Goal: Check status: Check status

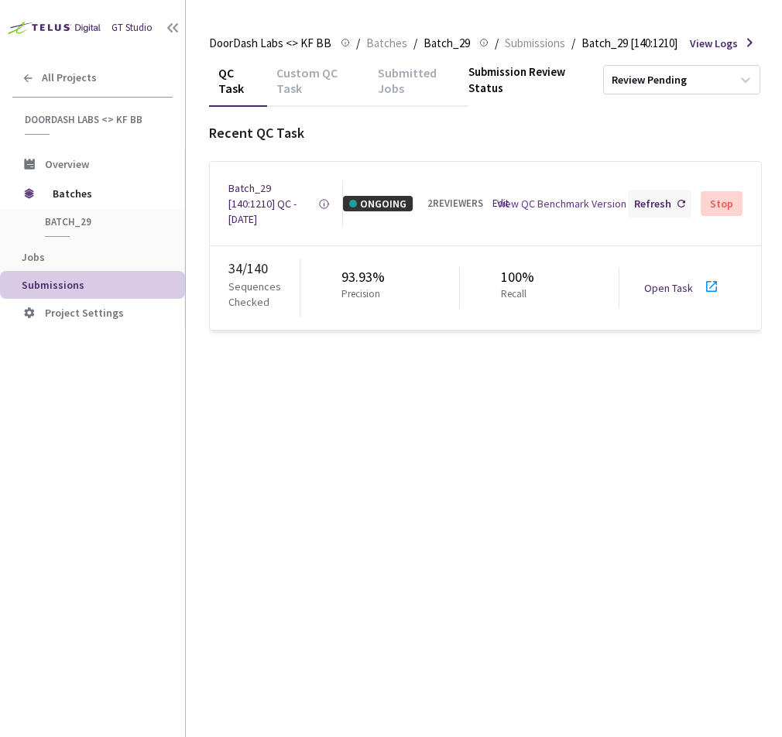
click at [656, 213] on div "Refresh" at bounding box center [659, 204] width 63 height 28
click at [649, 210] on div "Refresh" at bounding box center [652, 203] width 37 height 15
click at [657, 202] on div "Refresh" at bounding box center [652, 203] width 37 height 15
click at [668, 202] on div "Refresh" at bounding box center [652, 203] width 37 height 15
click at [661, 204] on div "Refresh" at bounding box center [652, 203] width 37 height 15
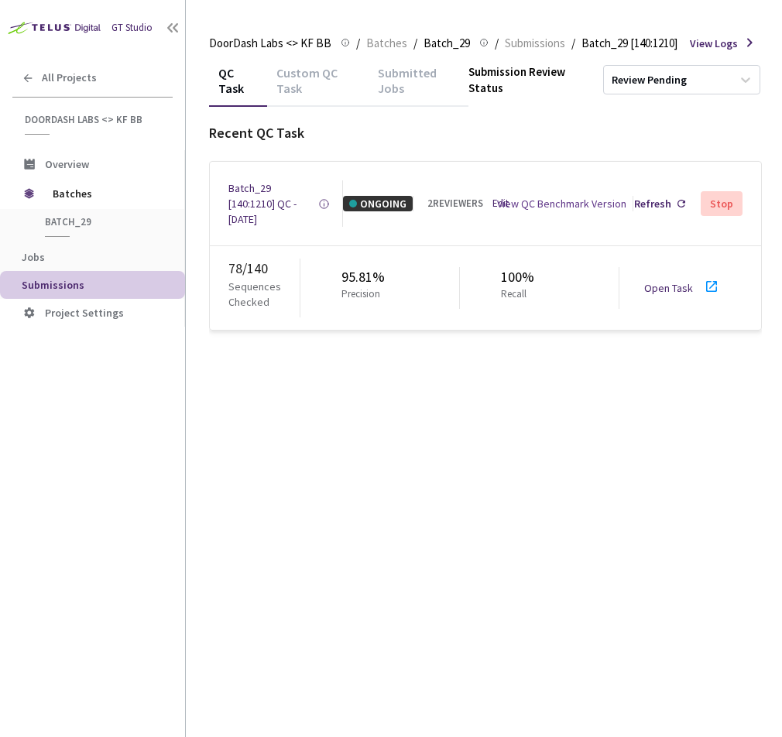
drag, startPoint x: 427, startPoint y: 194, endPoint x: 478, endPoint y: 224, distance: 60.0
click at [478, 233] on div "Batch_29 [140:1210] QC - 30 Sep, 2025 Created at Today at 9:57 AM PDT Created b…" at bounding box center [485, 204] width 551 height 84
click at [481, 218] on div "Batch_29 [140:1210] QC - 30 Sep, 2025 Created at Today at 9:57 AM PDT Created b…" at bounding box center [485, 204] width 551 height 84
click at [655, 206] on div "Refresh" at bounding box center [652, 203] width 37 height 15
click at [647, 201] on div "Refresh" at bounding box center [652, 203] width 37 height 15
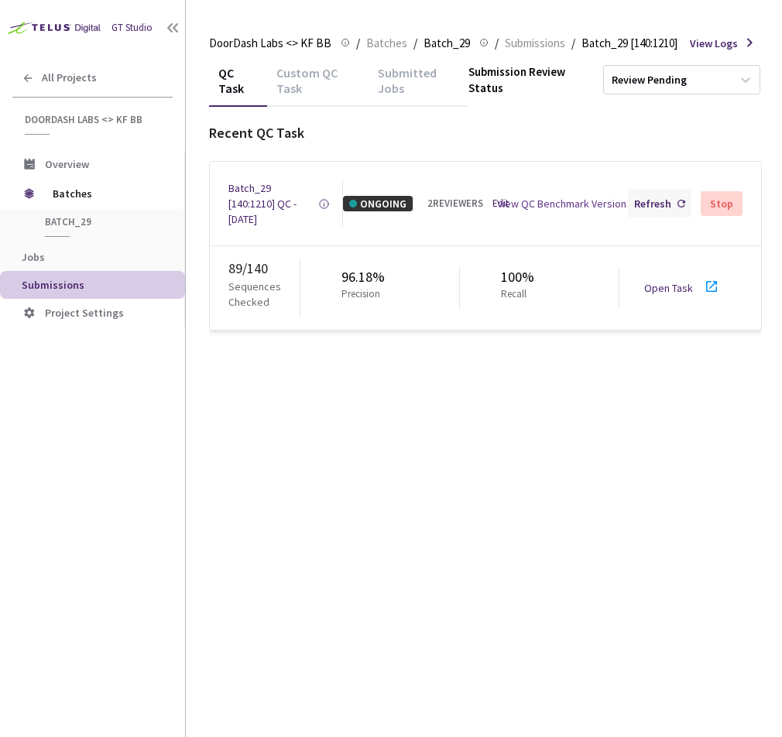
click at [648, 200] on div "Refresh" at bounding box center [652, 203] width 37 height 15
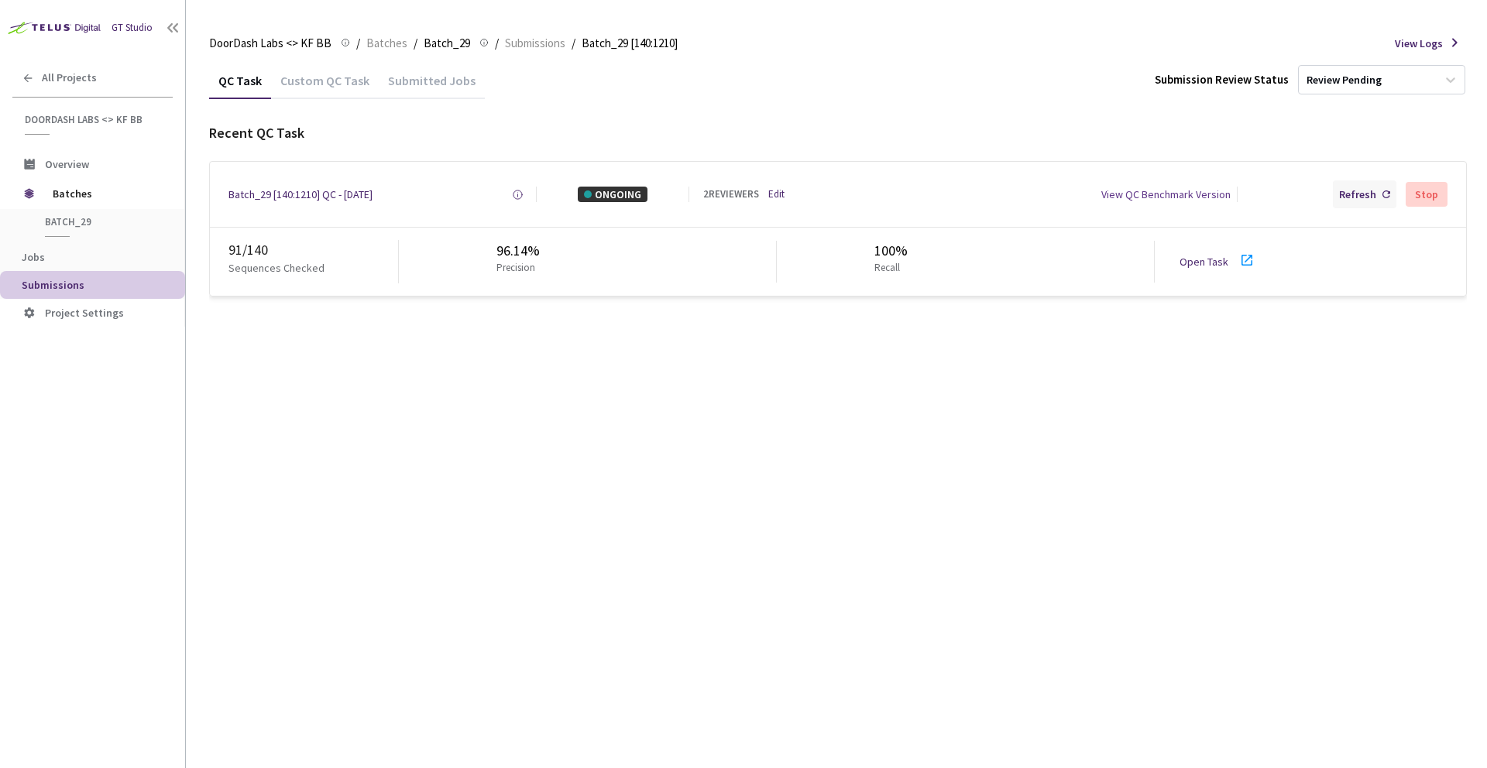
click at [781, 194] on div "Refresh" at bounding box center [1357, 194] width 37 height 15
click at [781, 198] on div "Refresh" at bounding box center [1357, 194] width 37 height 15
click at [781, 192] on div "Refresh" at bounding box center [1357, 194] width 37 height 15
click at [781, 193] on div "Refresh" at bounding box center [1357, 194] width 37 height 15
click at [781, 195] on div "Refresh" at bounding box center [1357, 194] width 37 height 15
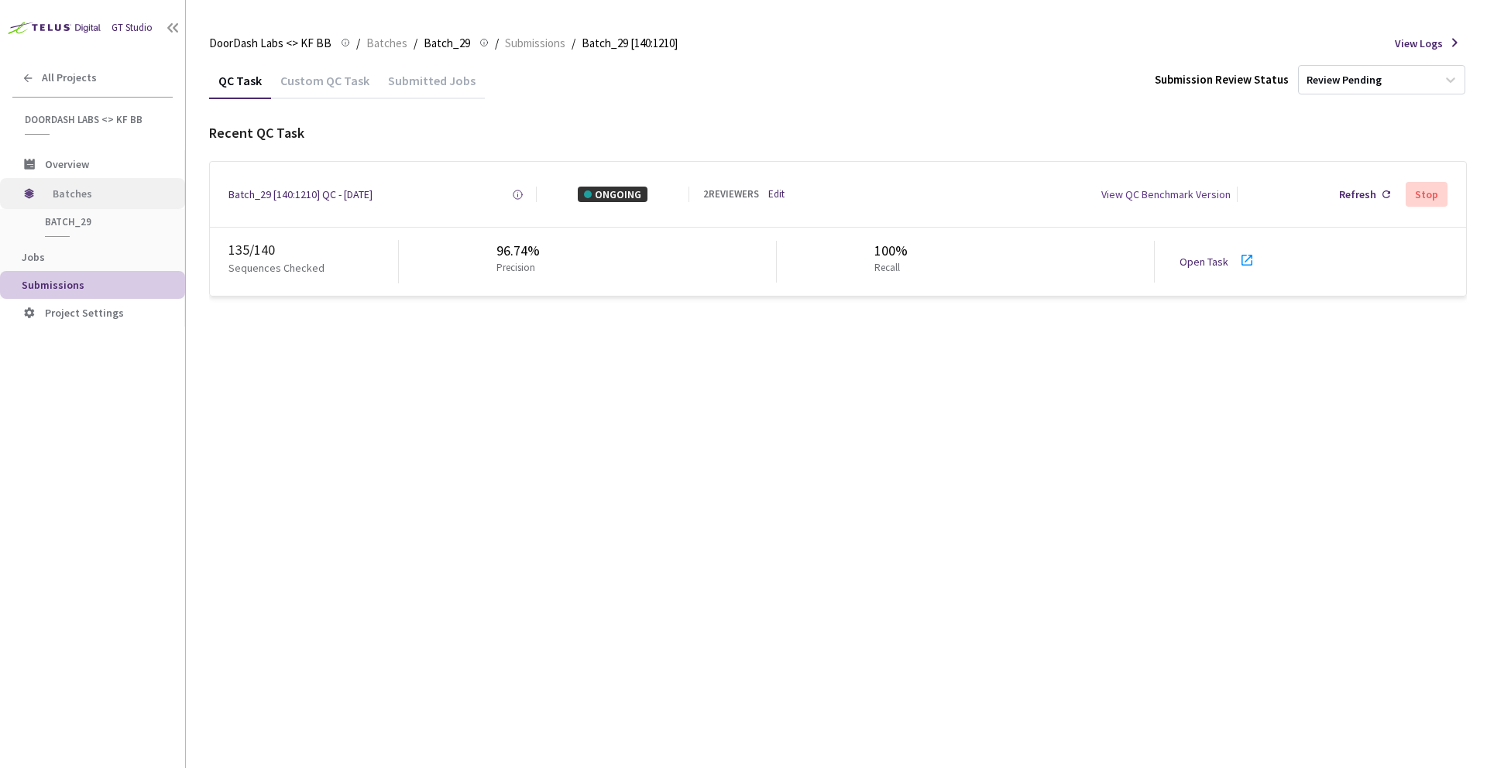
click at [64, 195] on span "Batches" at bounding box center [106, 193] width 106 height 31
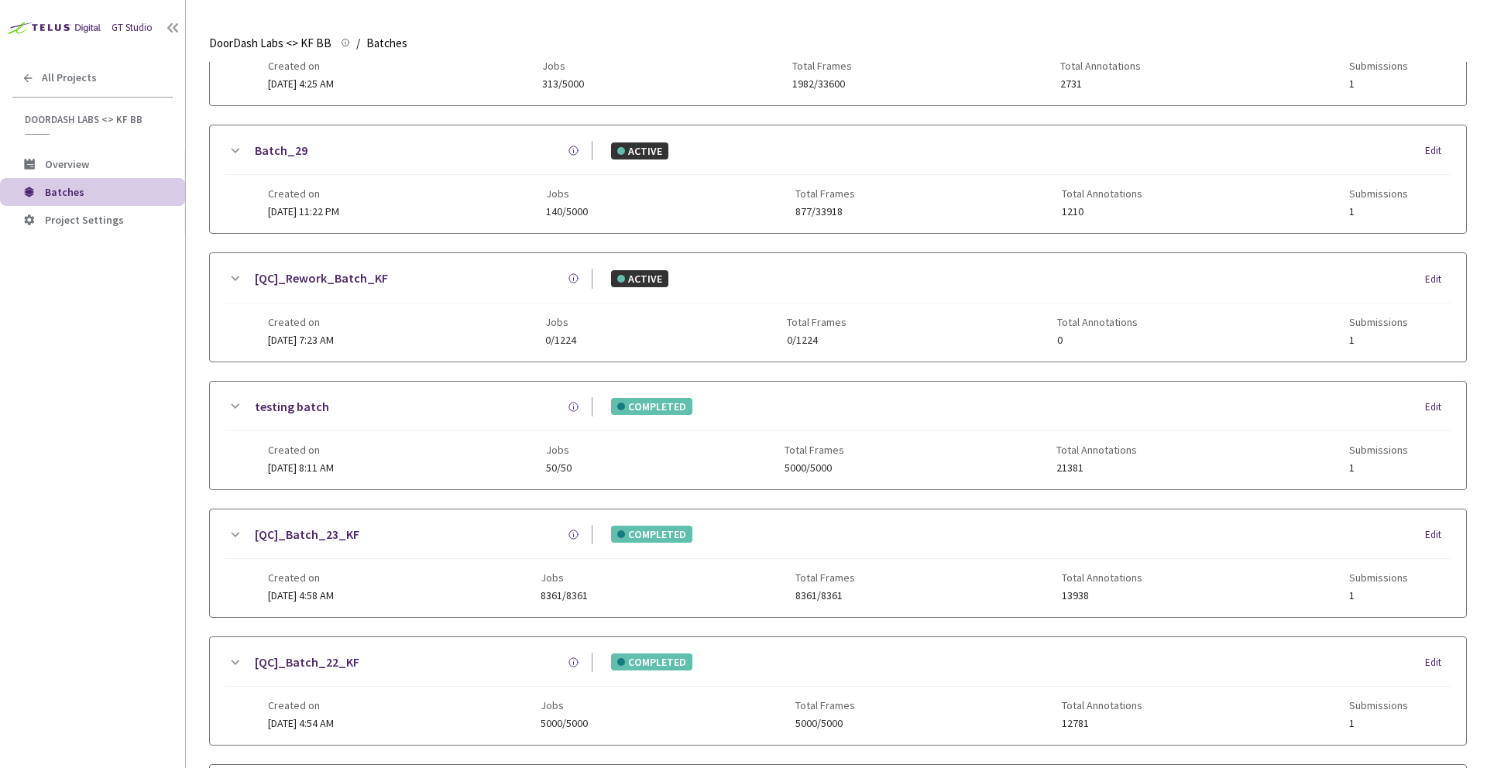
scroll to position [628, 0]
click at [273, 146] on link "Batch_29" at bounding box center [281, 148] width 53 height 19
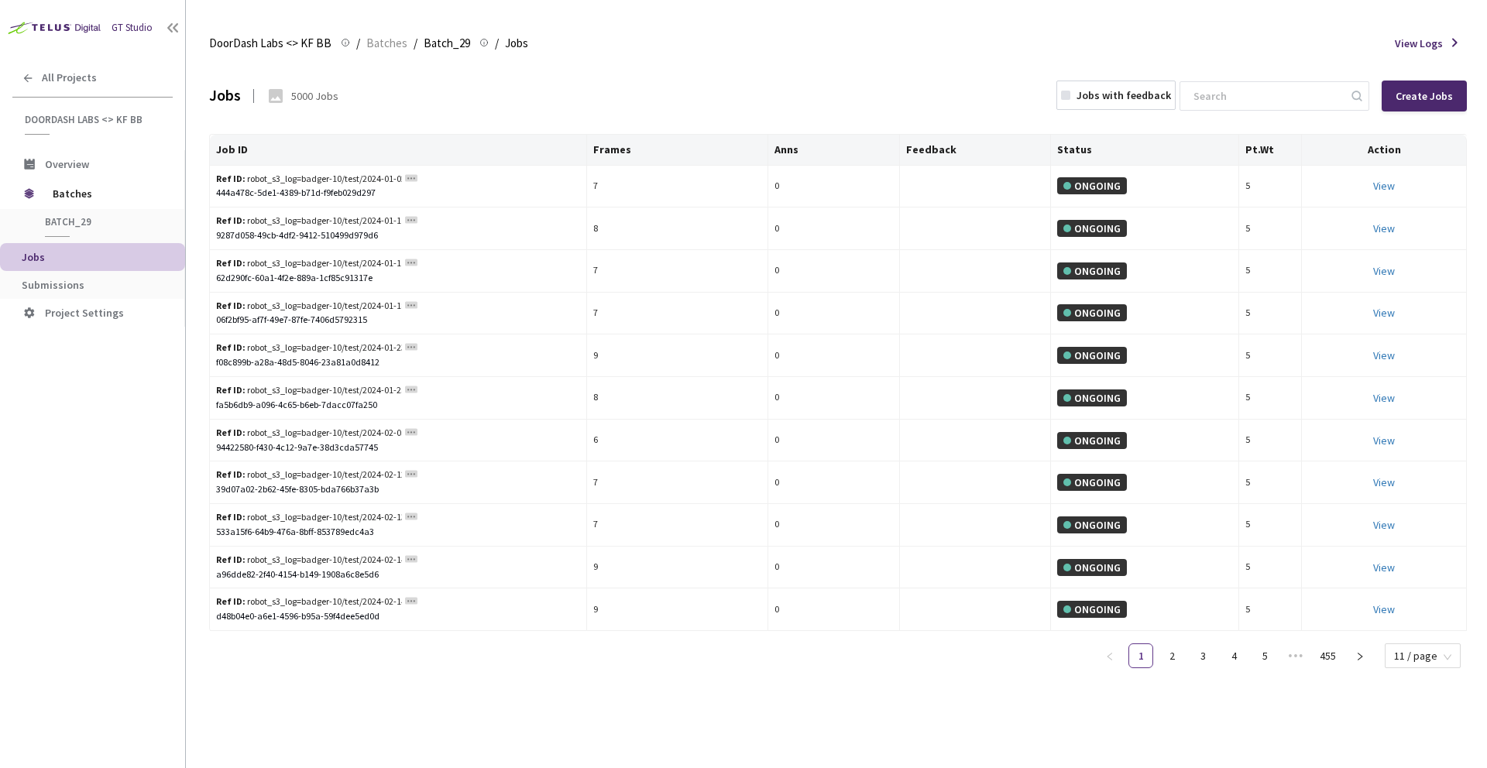
click at [781, 70] on div "Jobs 5000 Jobs Jobs with feedback Create Jobs" at bounding box center [837, 96] width 1257 height 68
click at [66, 223] on span "Batch_29" at bounding box center [102, 221] width 115 height 13
click at [66, 222] on span "Batch_29" at bounding box center [102, 221] width 115 height 13
click at [71, 166] on span "Overview" at bounding box center [67, 164] width 44 height 14
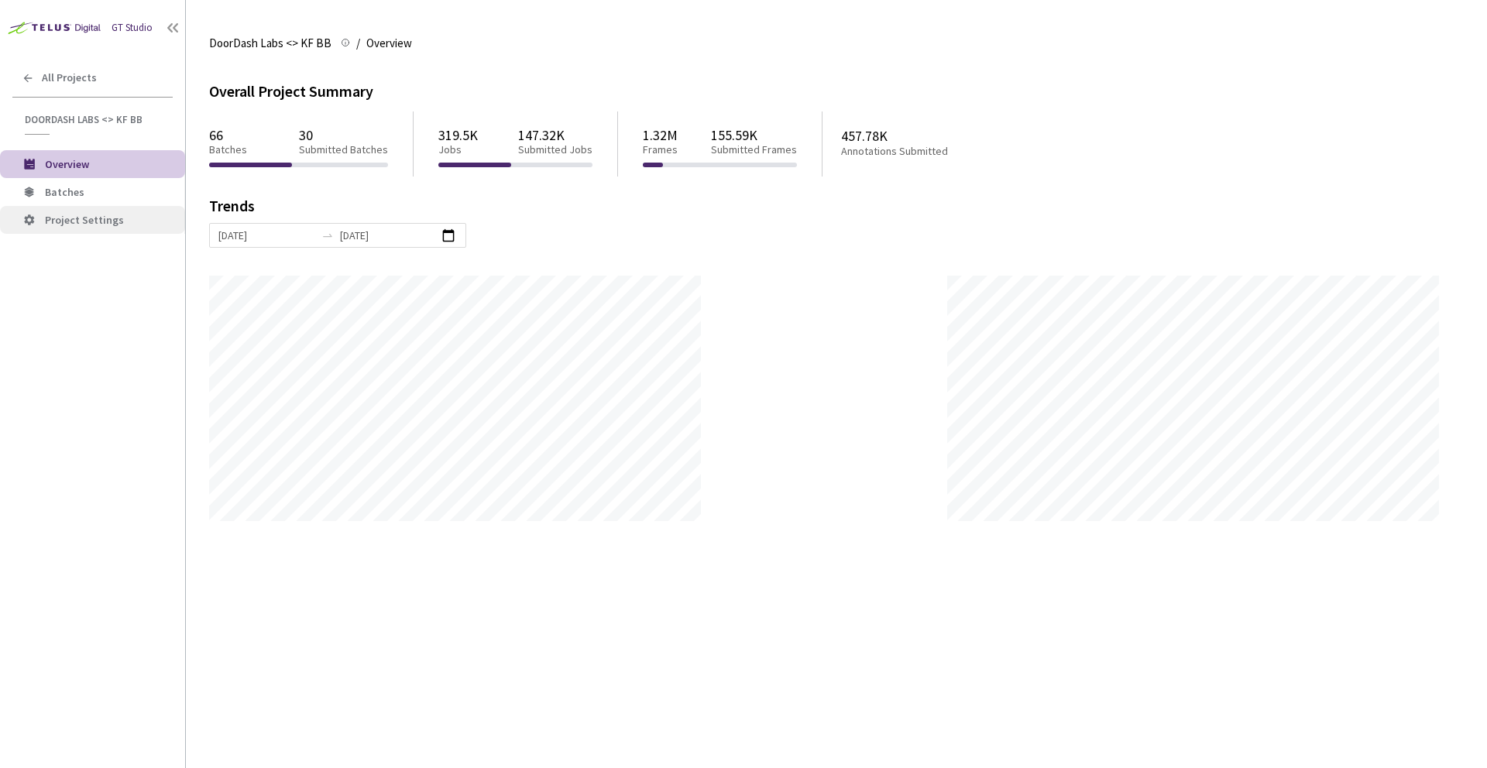
scroll to position [768, 1487]
click at [60, 190] on span "Batches" at bounding box center [64, 192] width 39 height 14
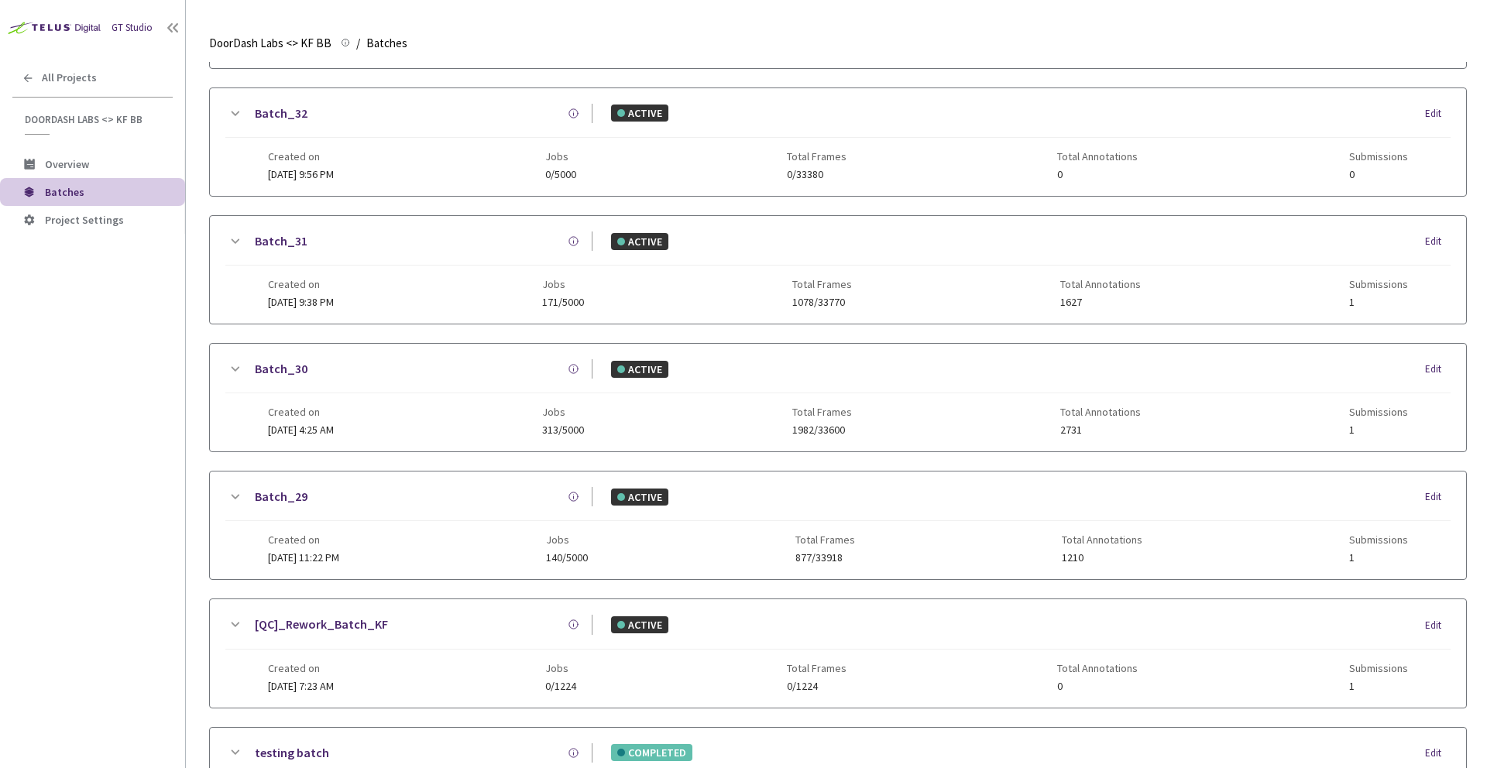
scroll to position [286, 0]
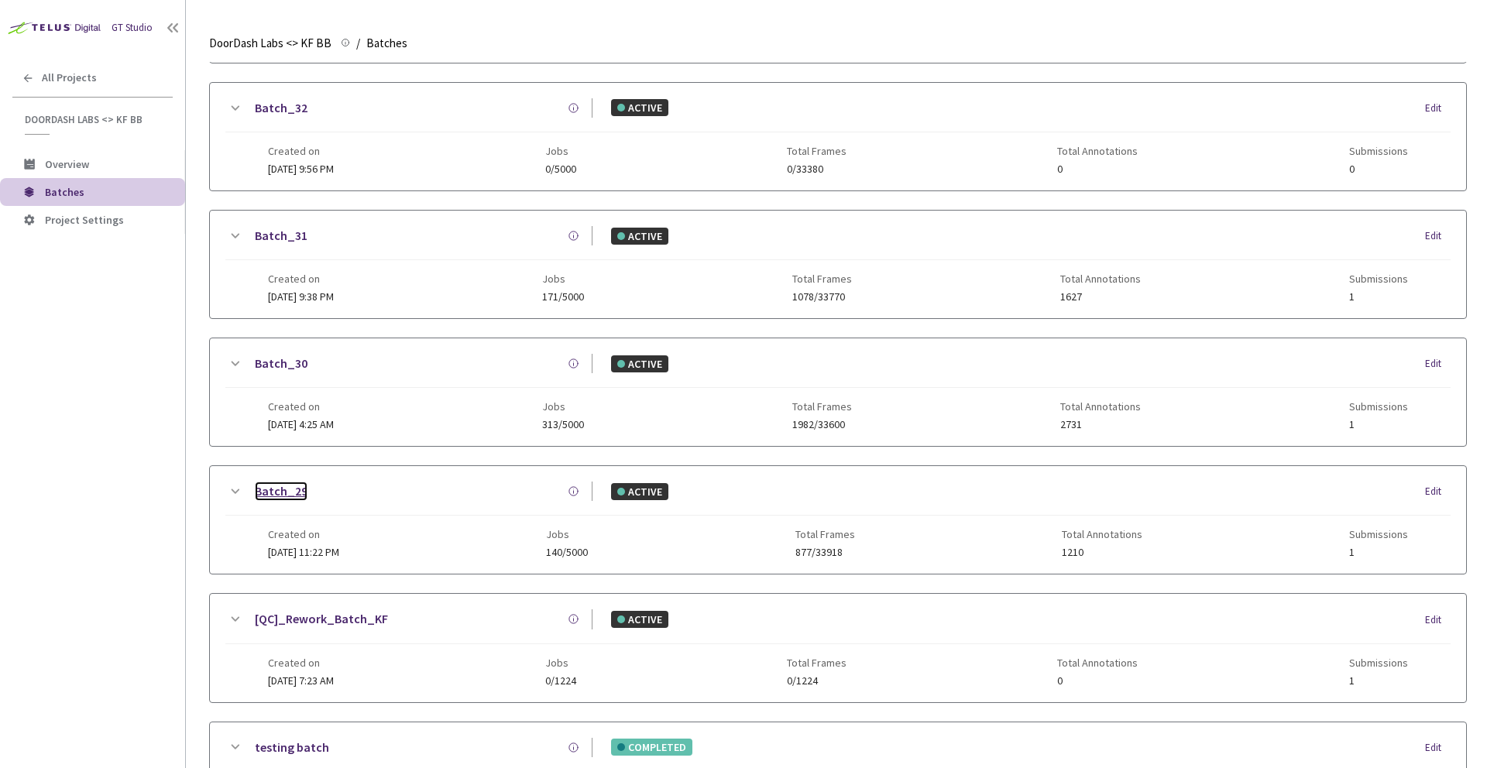
click at [277, 491] on link "Batch_29" at bounding box center [281, 491] width 53 height 19
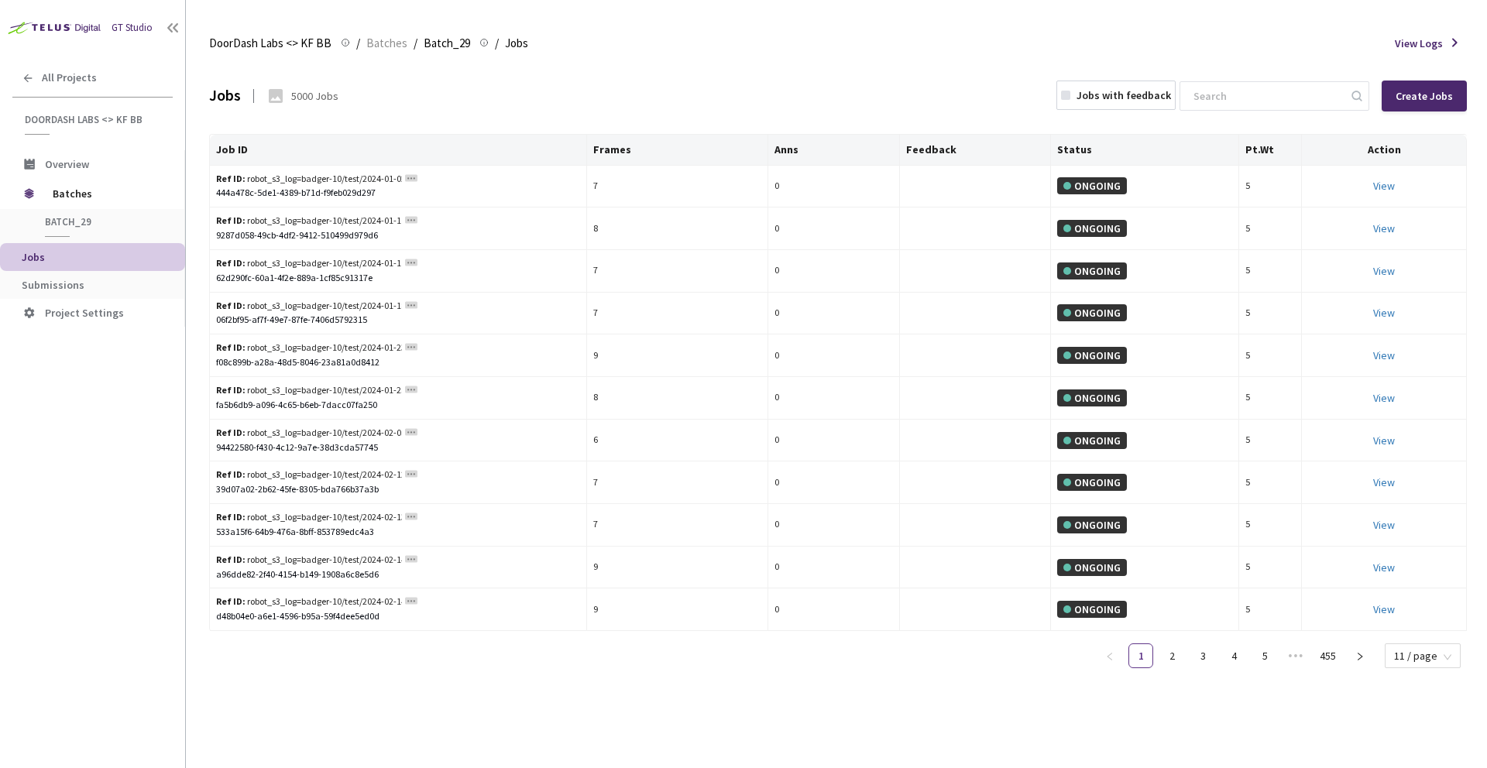
click at [781, 46] on span "View Logs" at bounding box center [1418, 43] width 48 height 15
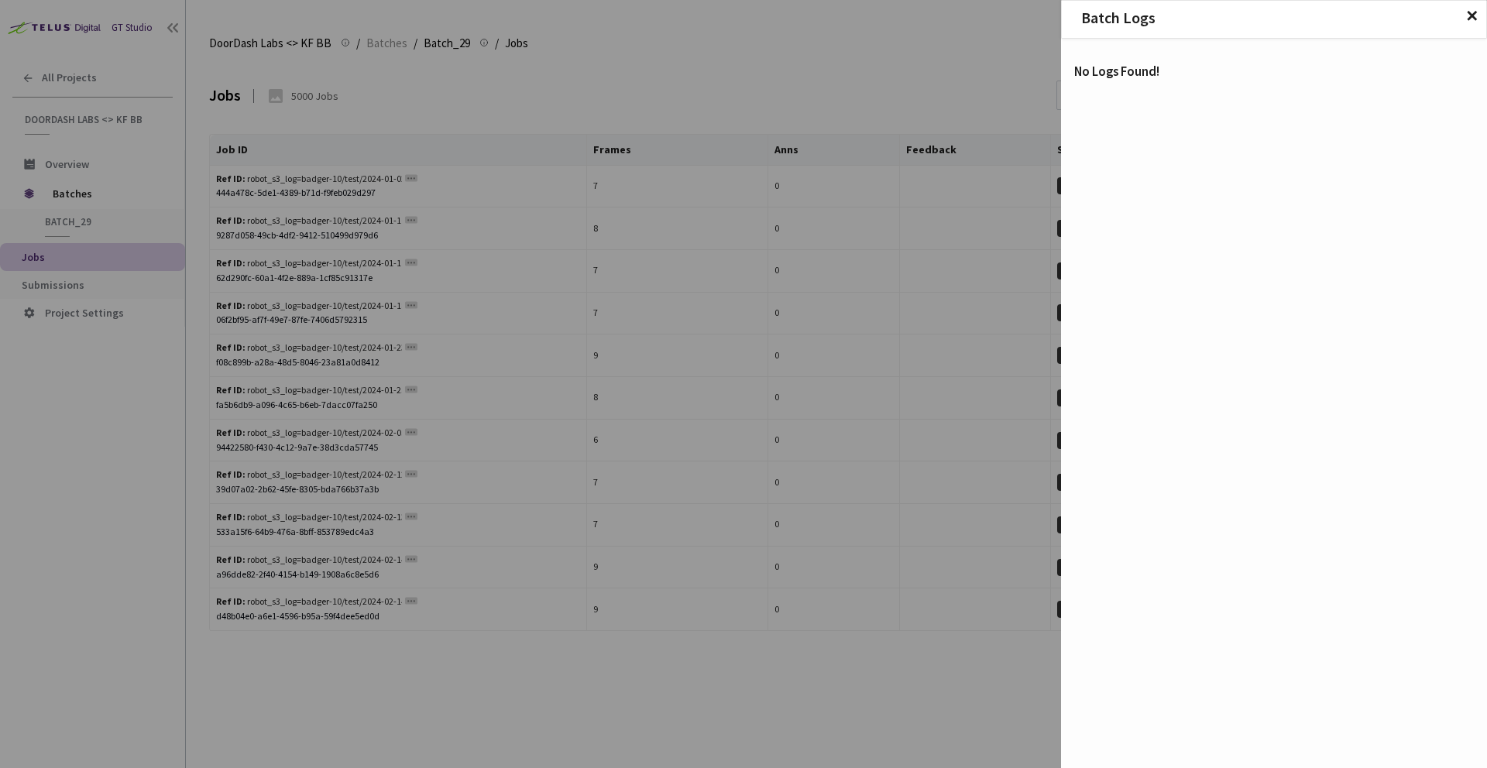
click at [781, 11] on h2 "Batch Logs ✕" at bounding box center [1273, 17] width 424 height 17
click at [781, 13] on span "✕" at bounding box center [1471, 16] width 13 height 17
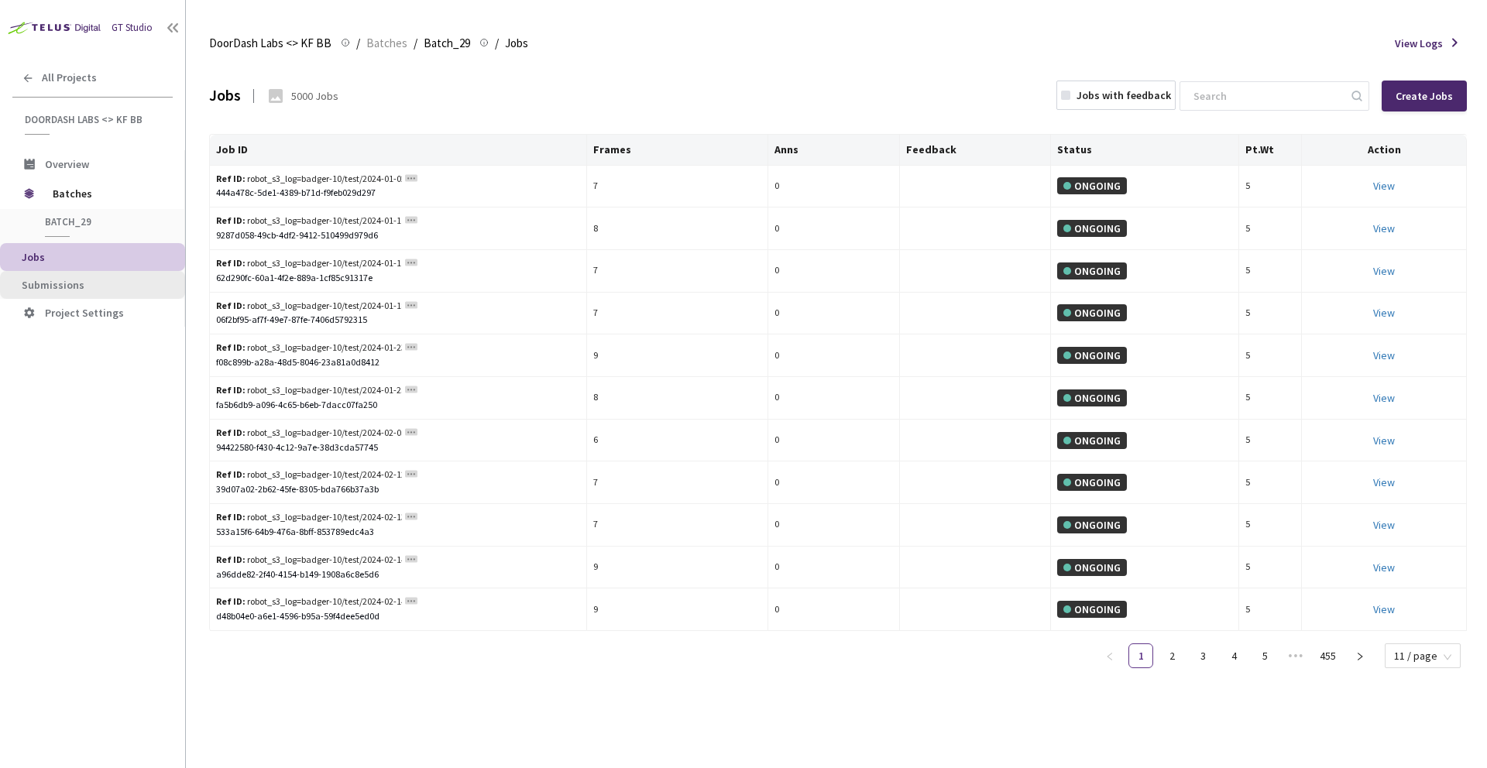
click at [69, 283] on span "Submissions" at bounding box center [53, 285] width 63 height 14
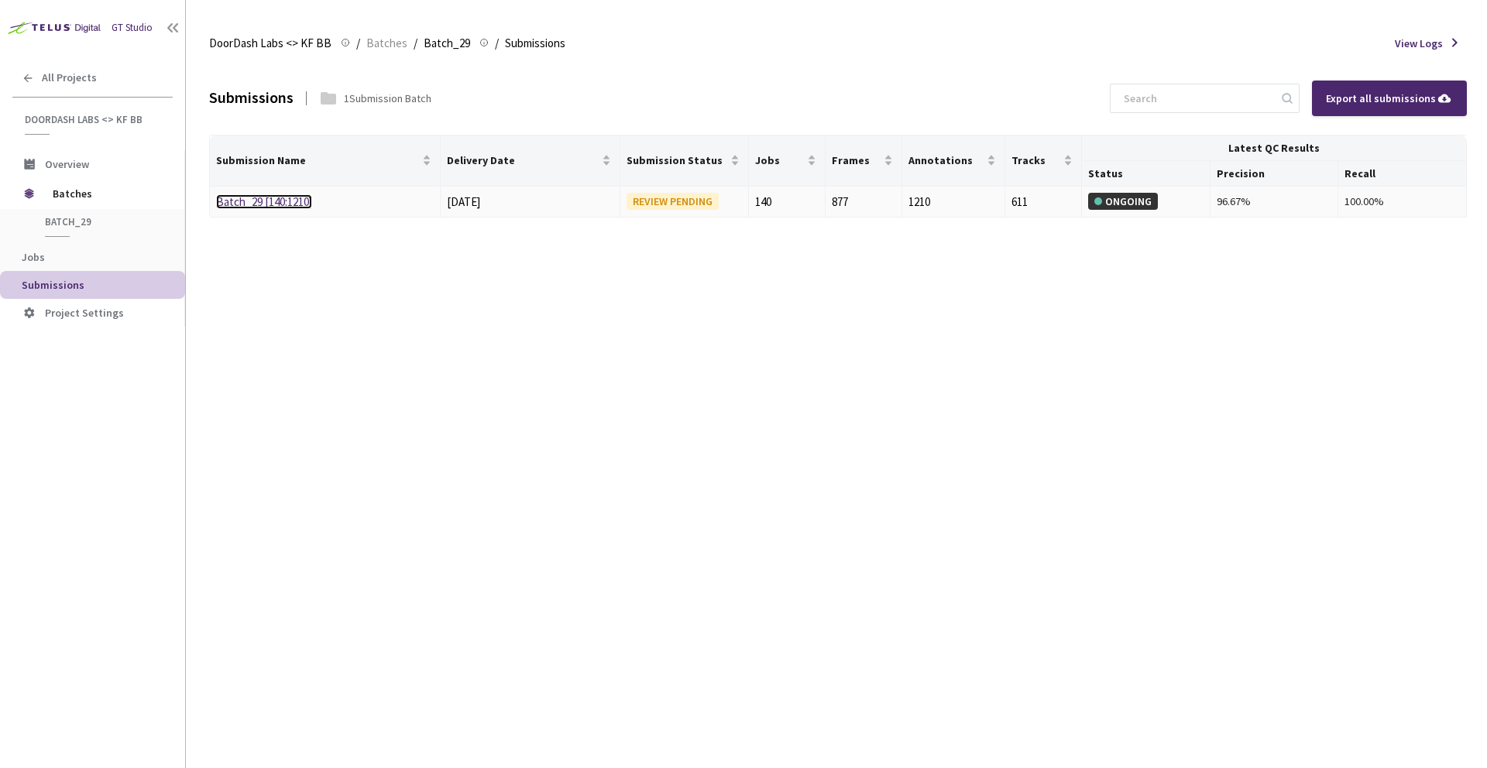
click at [262, 203] on link "Batch_29 [140:1210]" at bounding box center [264, 201] width 96 height 15
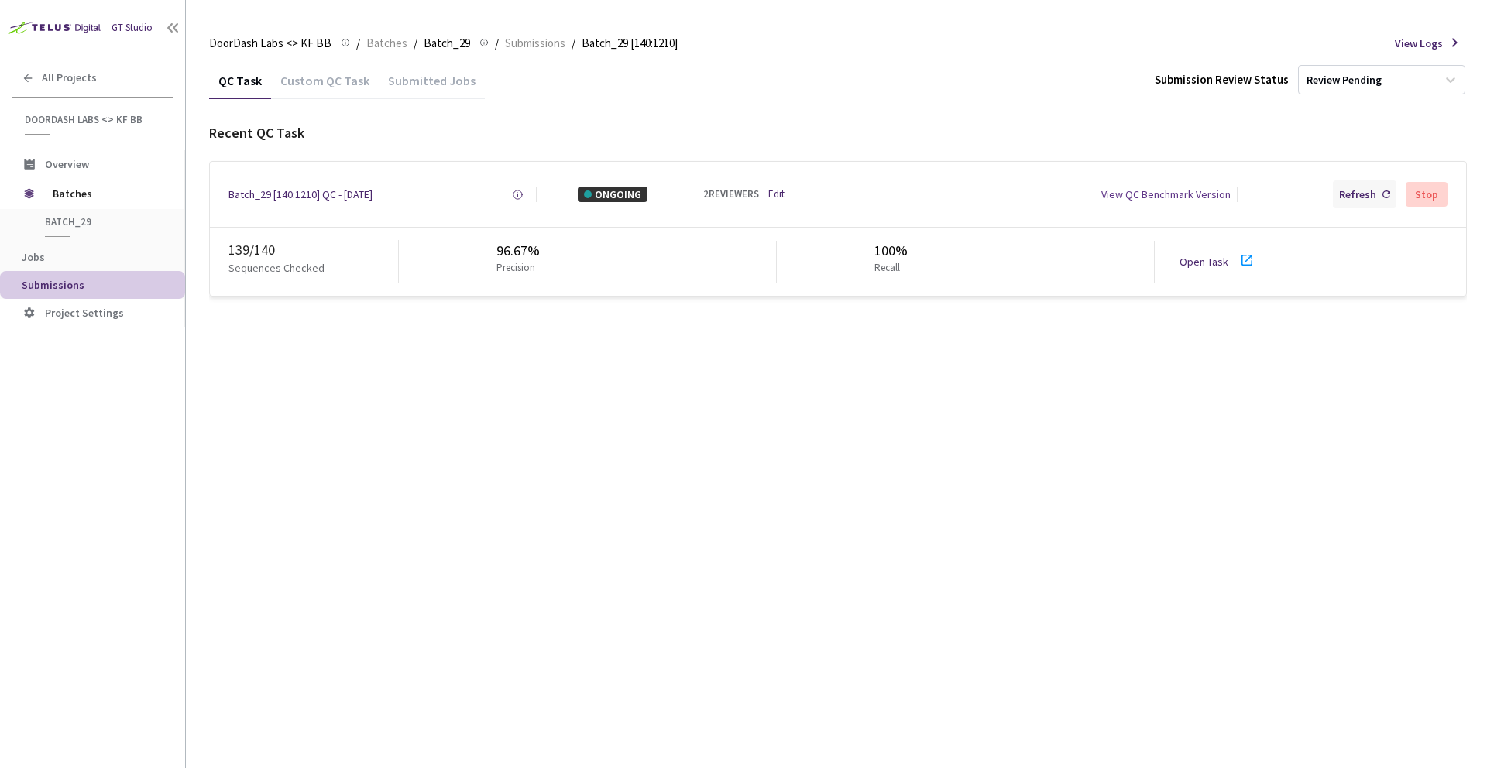
click at [781, 195] on div "Refresh" at bounding box center [1357, 194] width 37 height 15
click at [781, 194] on div "Refresh" at bounding box center [1357, 194] width 37 height 15
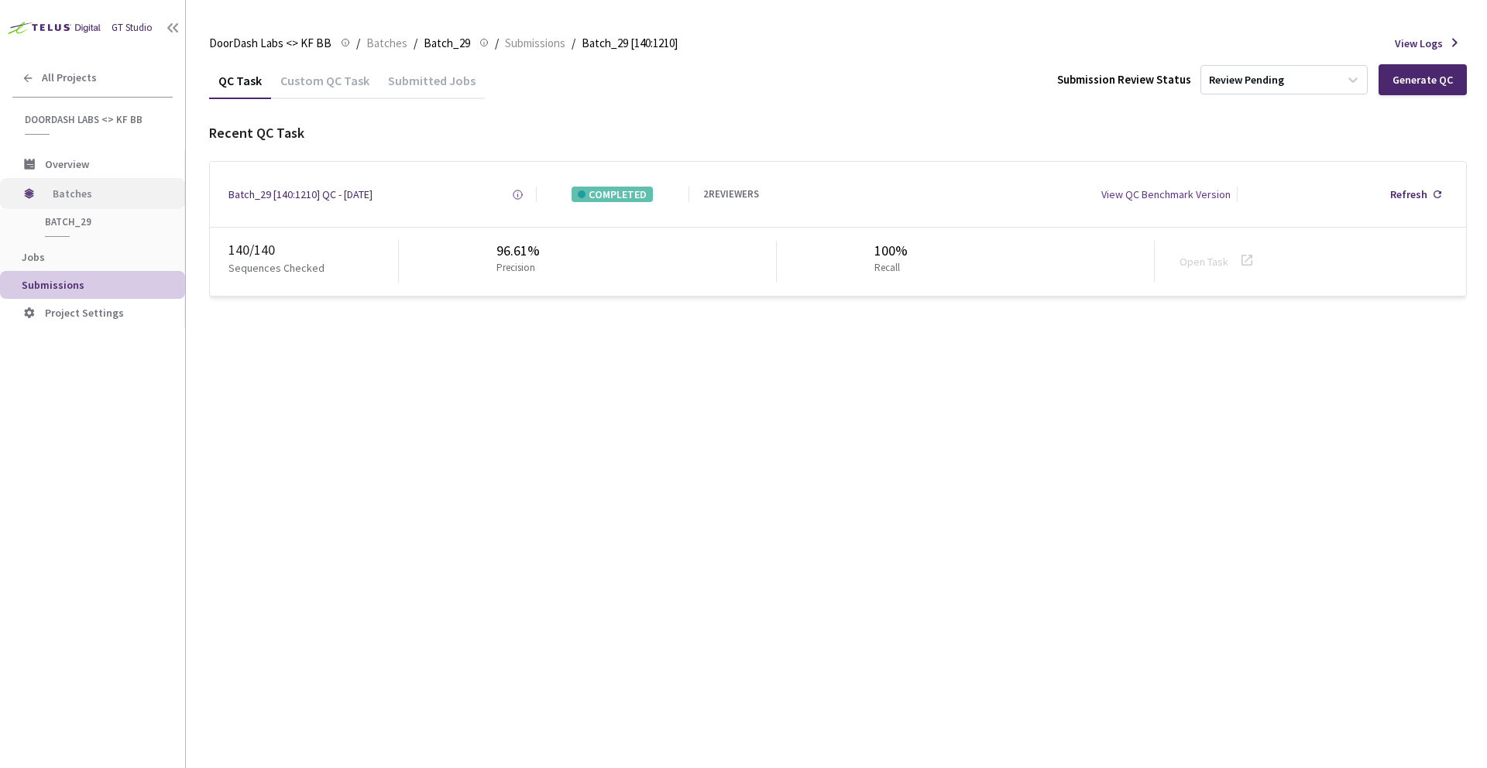
click at [67, 197] on span "Batches" at bounding box center [106, 193] width 106 height 31
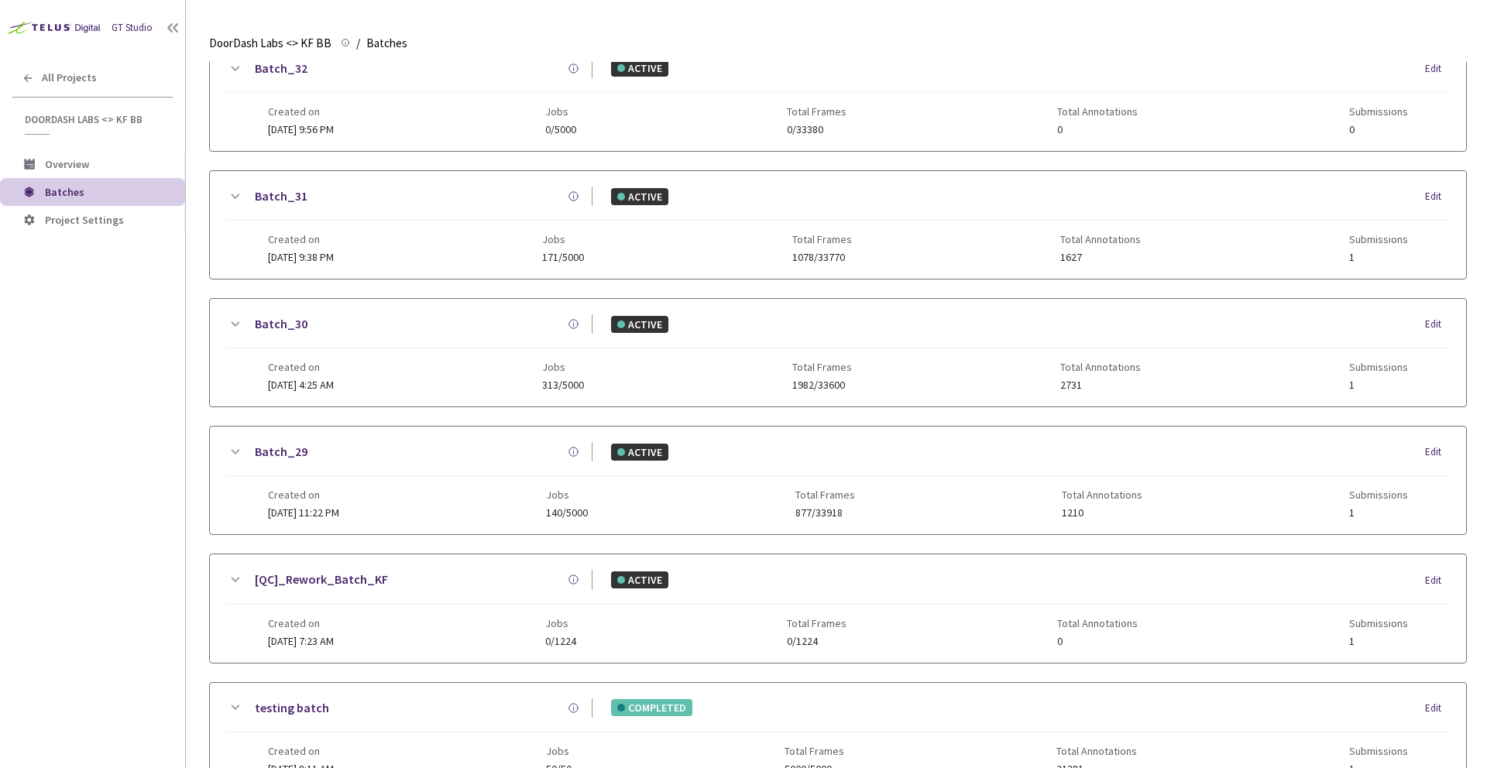
scroll to position [333, 0]
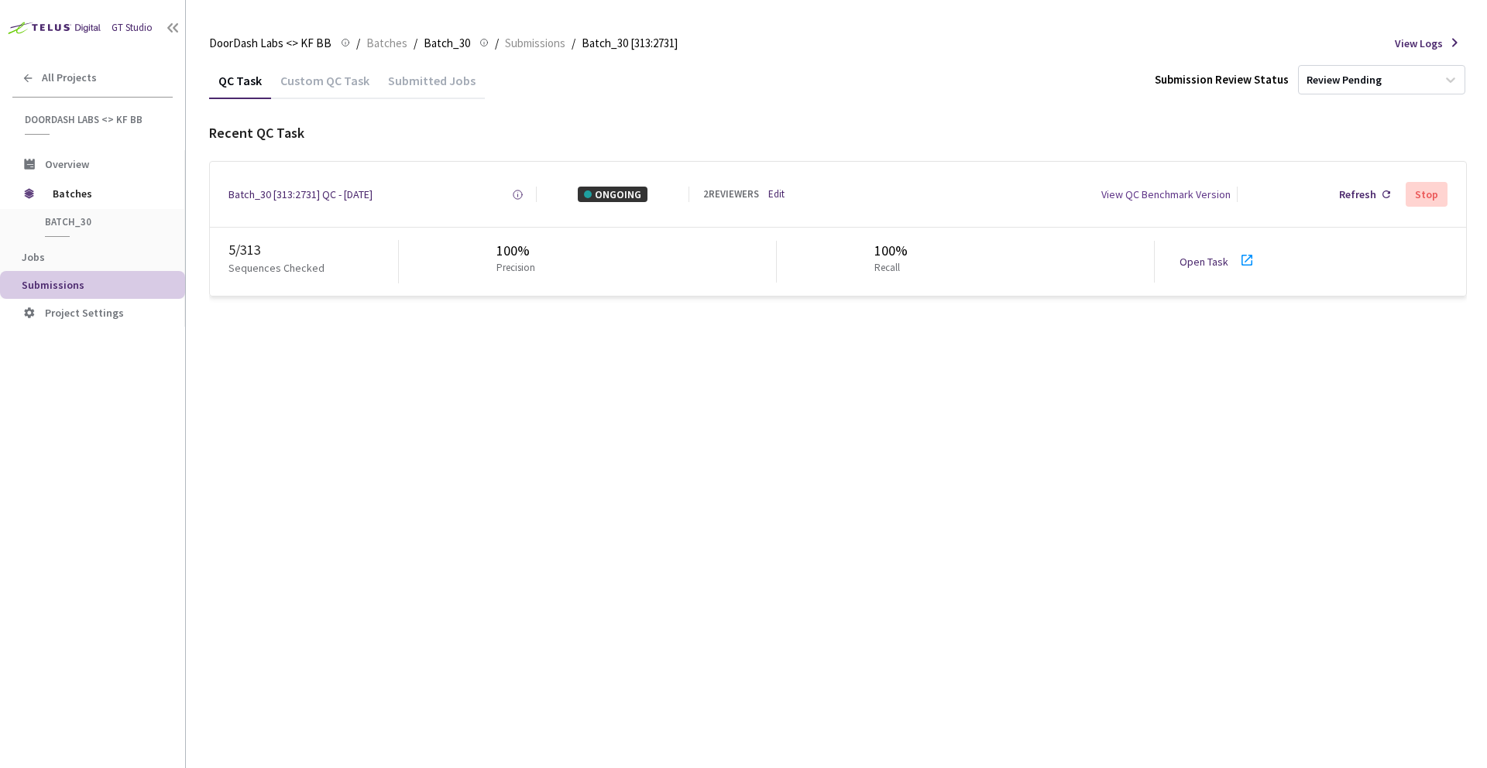
click at [1210, 265] on link "Open Task" at bounding box center [1203, 262] width 49 height 14
click at [1343, 187] on div "Refresh" at bounding box center [1357, 194] width 37 height 15
click at [1349, 193] on div "Refresh" at bounding box center [1357, 194] width 37 height 15
click at [1370, 187] on div "Refresh" at bounding box center [1357, 194] width 37 height 15
click at [1346, 194] on div "Refresh" at bounding box center [1357, 194] width 37 height 15
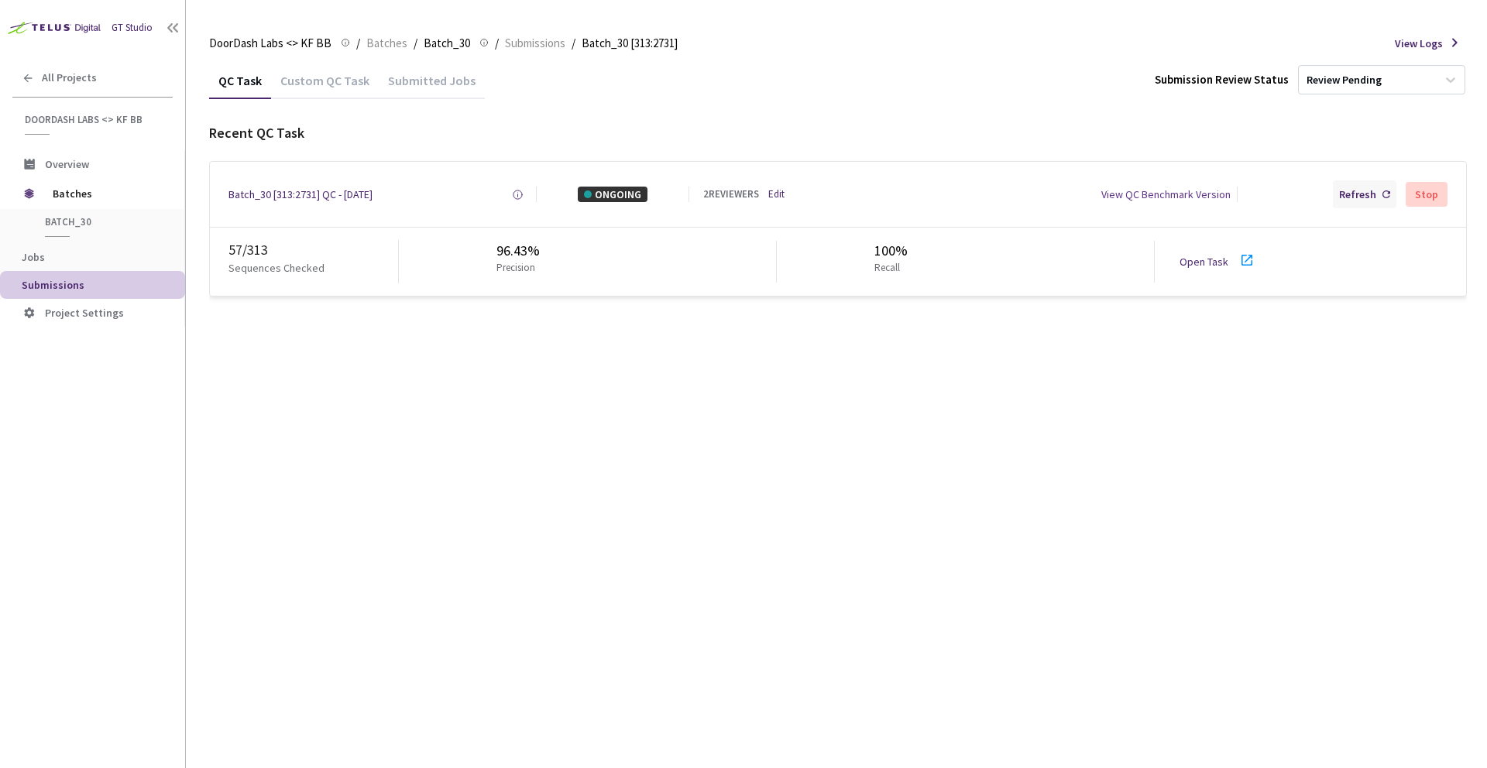
click at [1353, 191] on div "Refresh" at bounding box center [1357, 194] width 37 height 15
click at [1350, 193] on div "Refresh" at bounding box center [1357, 194] width 37 height 15
click at [1354, 188] on div "Refresh" at bounding box center [1357, 194] width 37 height 15
click at [1361, 194] on div "Refresh" at bounding box center [1357, 194] width 37 height 15
click at [1365, 192] on div "Refresh" at bounding box center [1357, 194] width 37 height 15
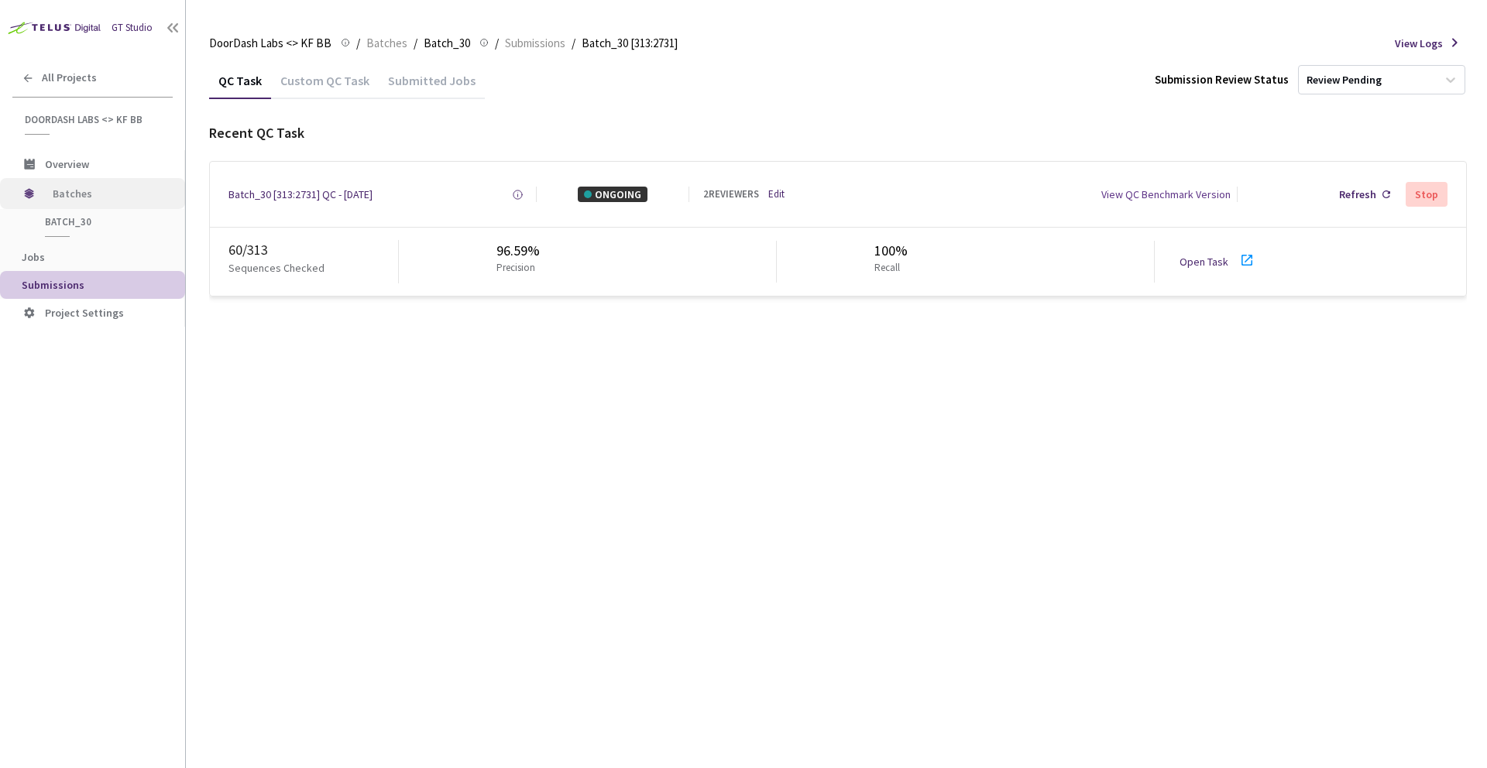
click at [80, 197] on span "Batches" at bounding box center [106, 193] width 106 height 31
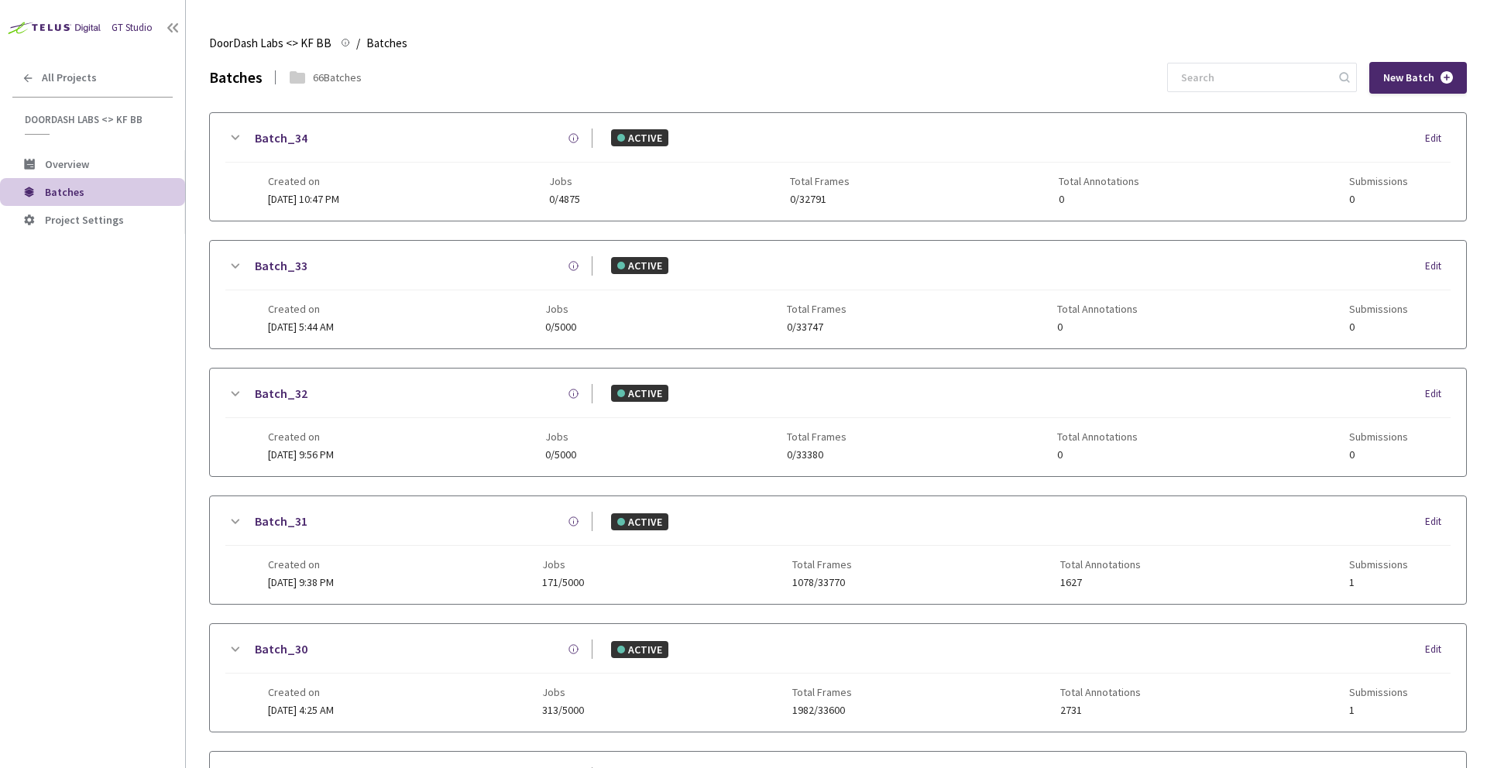
scroll to position [578, 0]
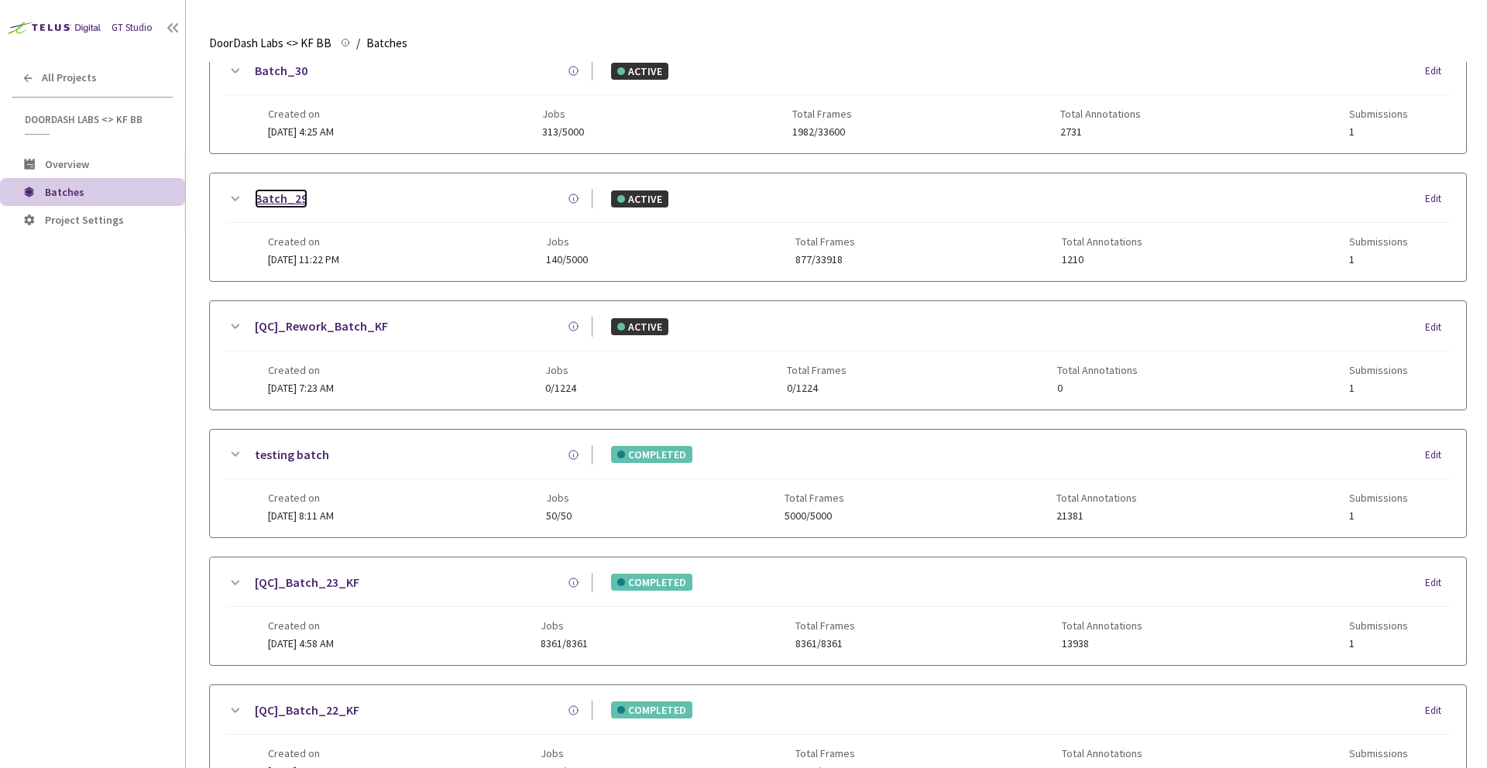
click at [281, 203] on link "Batch_29" at bounding box center [281, 198] width 53 height 19
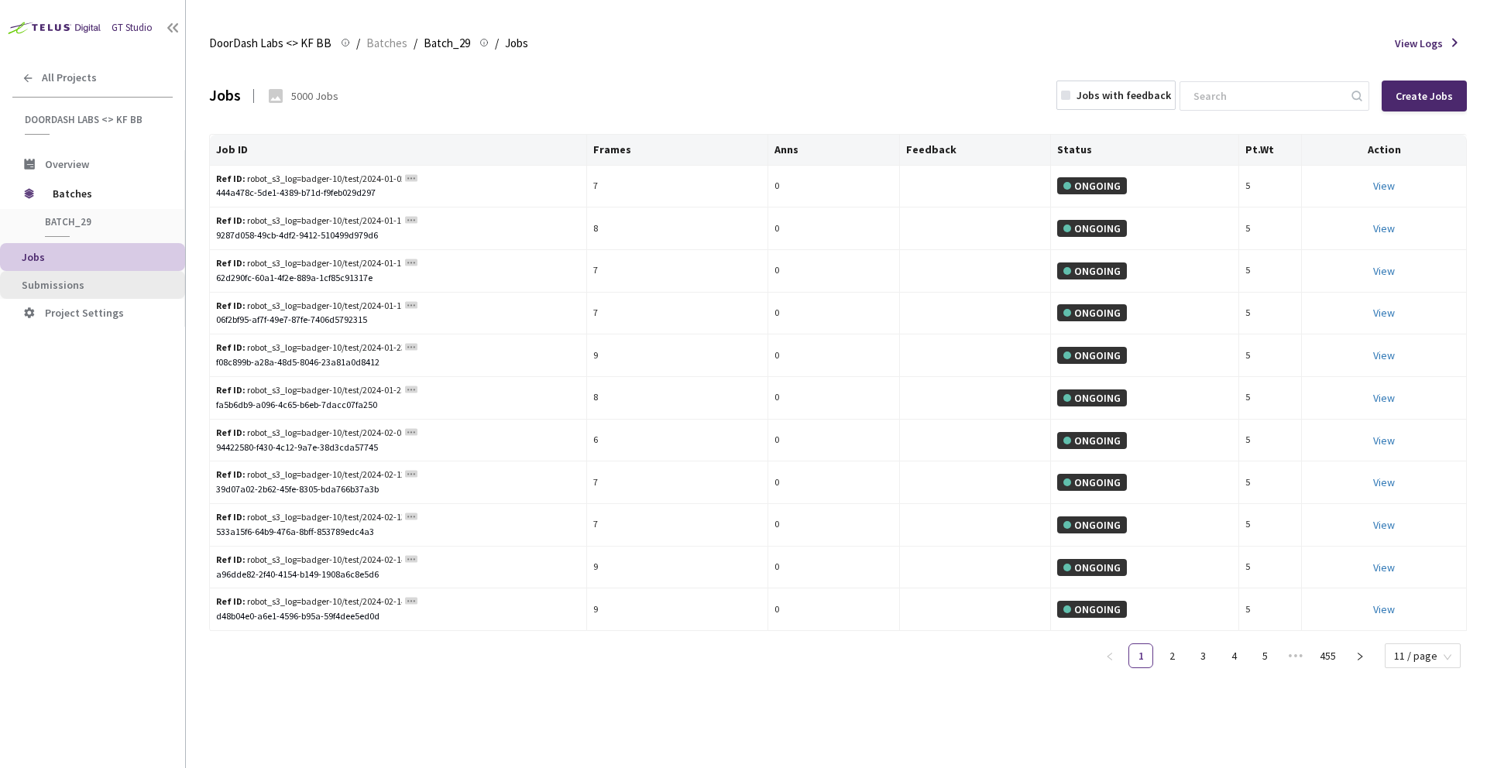
click at [88, 276] on li "Submissions" at bounding box center [92, 285] width 185 height 28
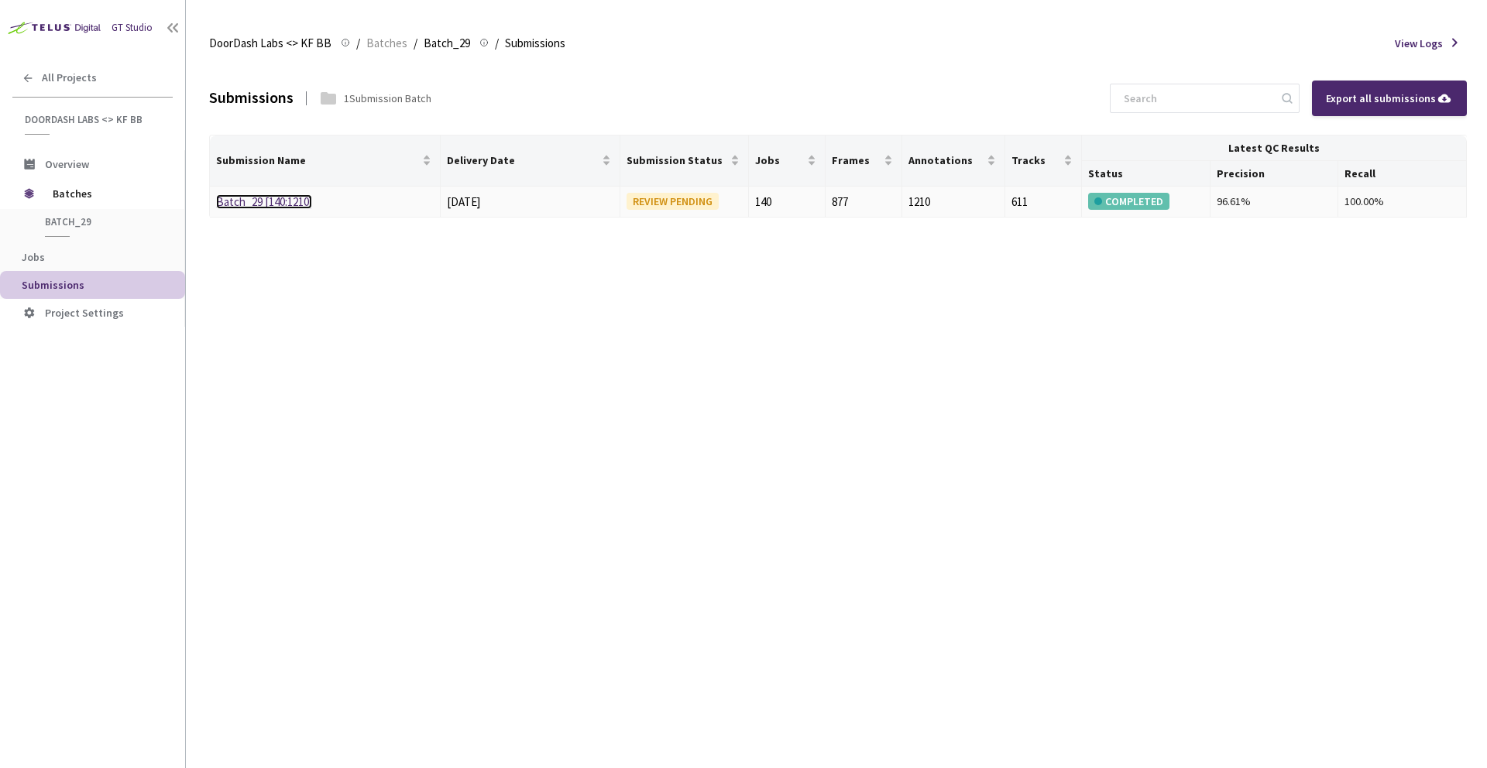
click at [266, 197] on link "Batch_29 [140:1210]" at bounding box center [264, 201] width 96 height 15
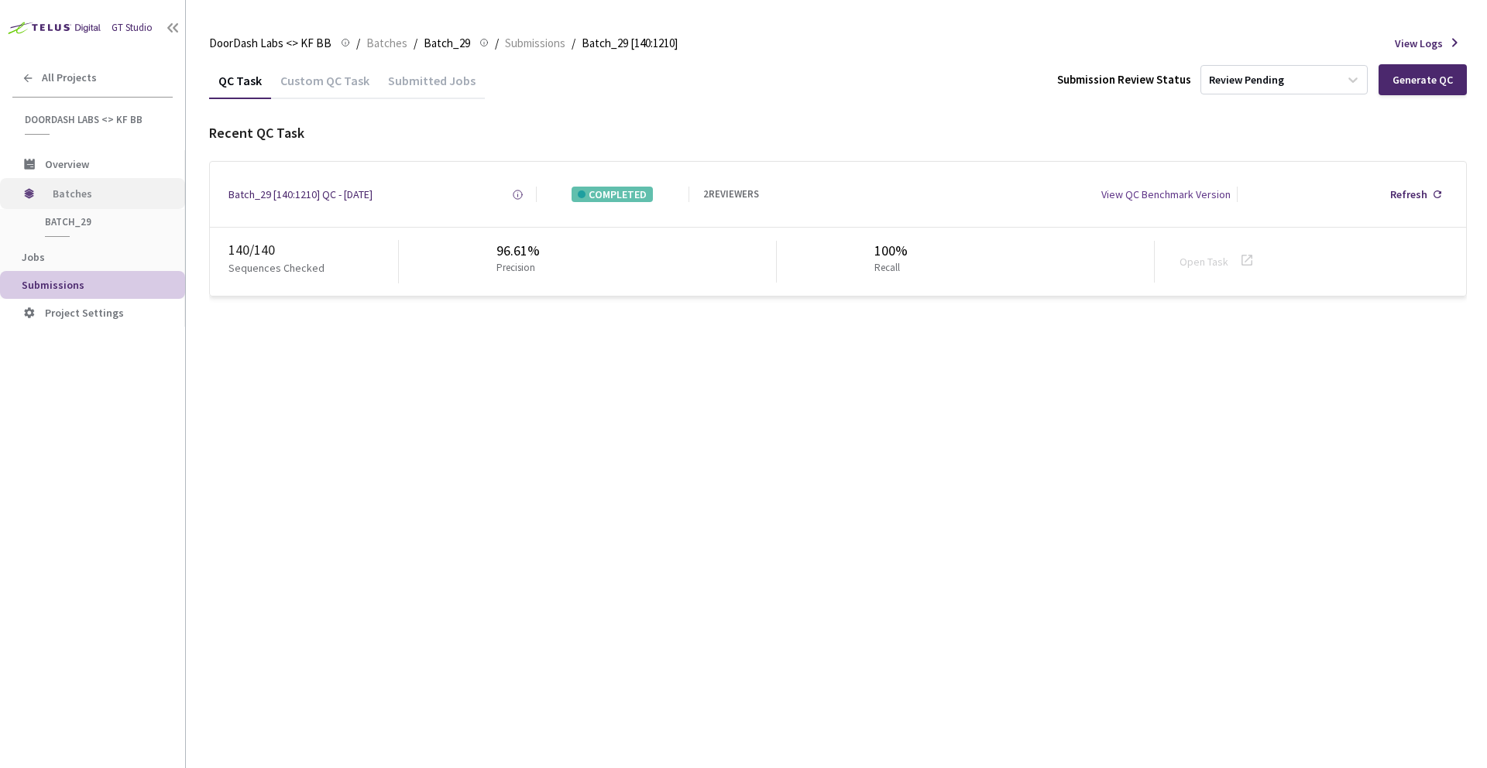
click at [70, 197] on span "Batches" at bounding box center [106, 193] width 106 height 31
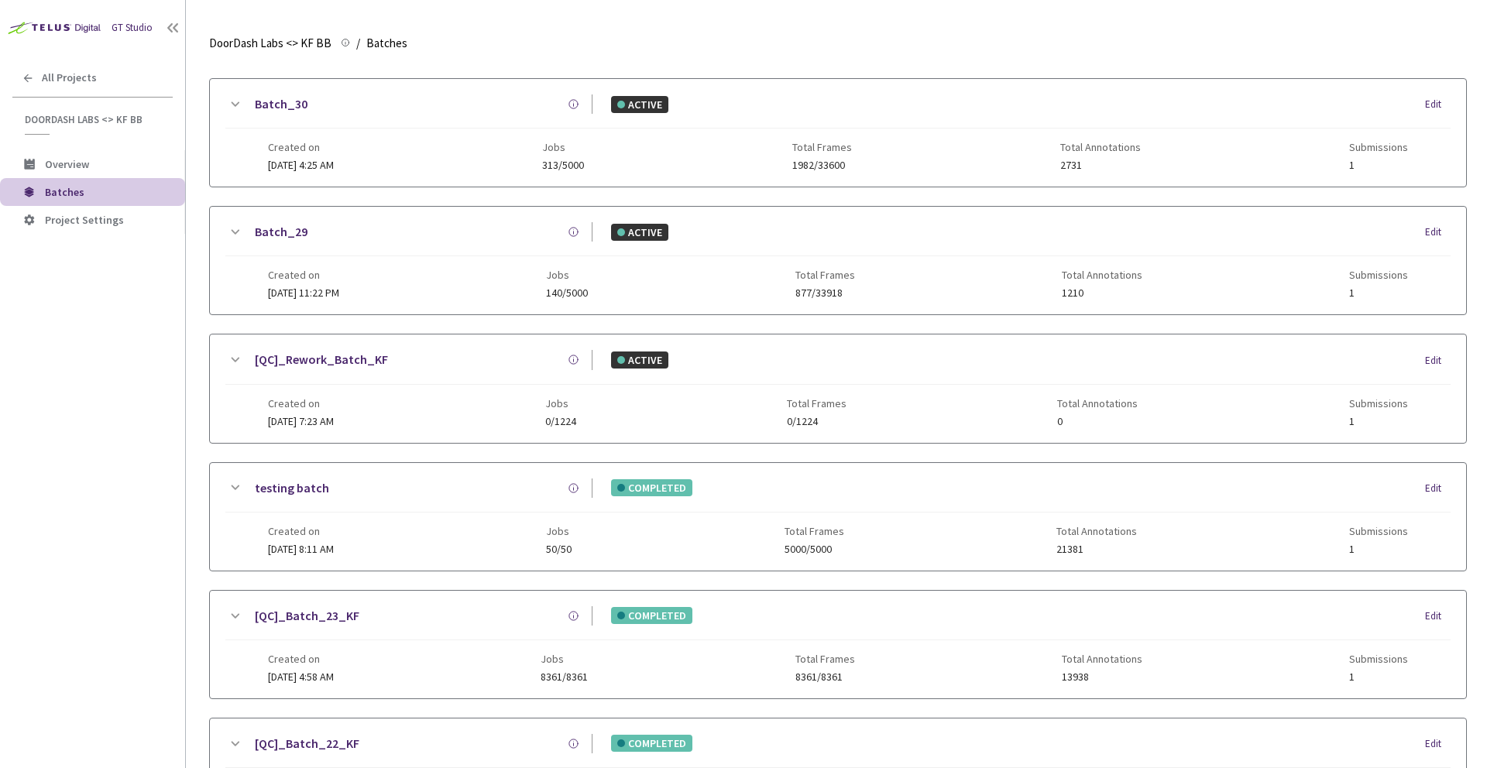
scroll to position [544, 0]
click at [285, 102] on link "Batch_30" at bounding box center [281, 105] width 53 height 19
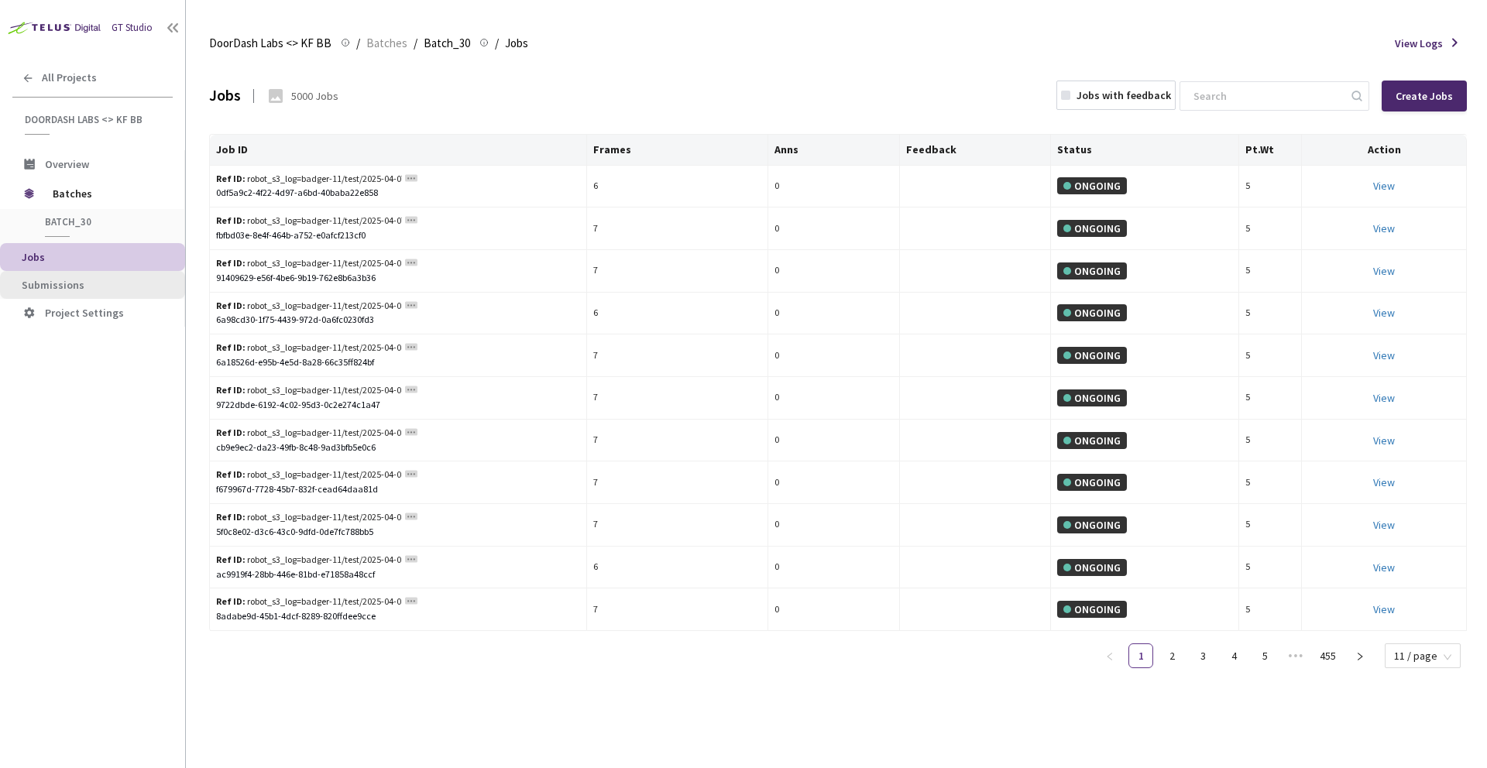
drag, startPoint x: 67, startPoint y: 279, endPoint x: 104, endPoint y: 272, distance: 37.2
click at [67, 279] on span "Submissions" at bounding box center [53, 285] width 63 height 14
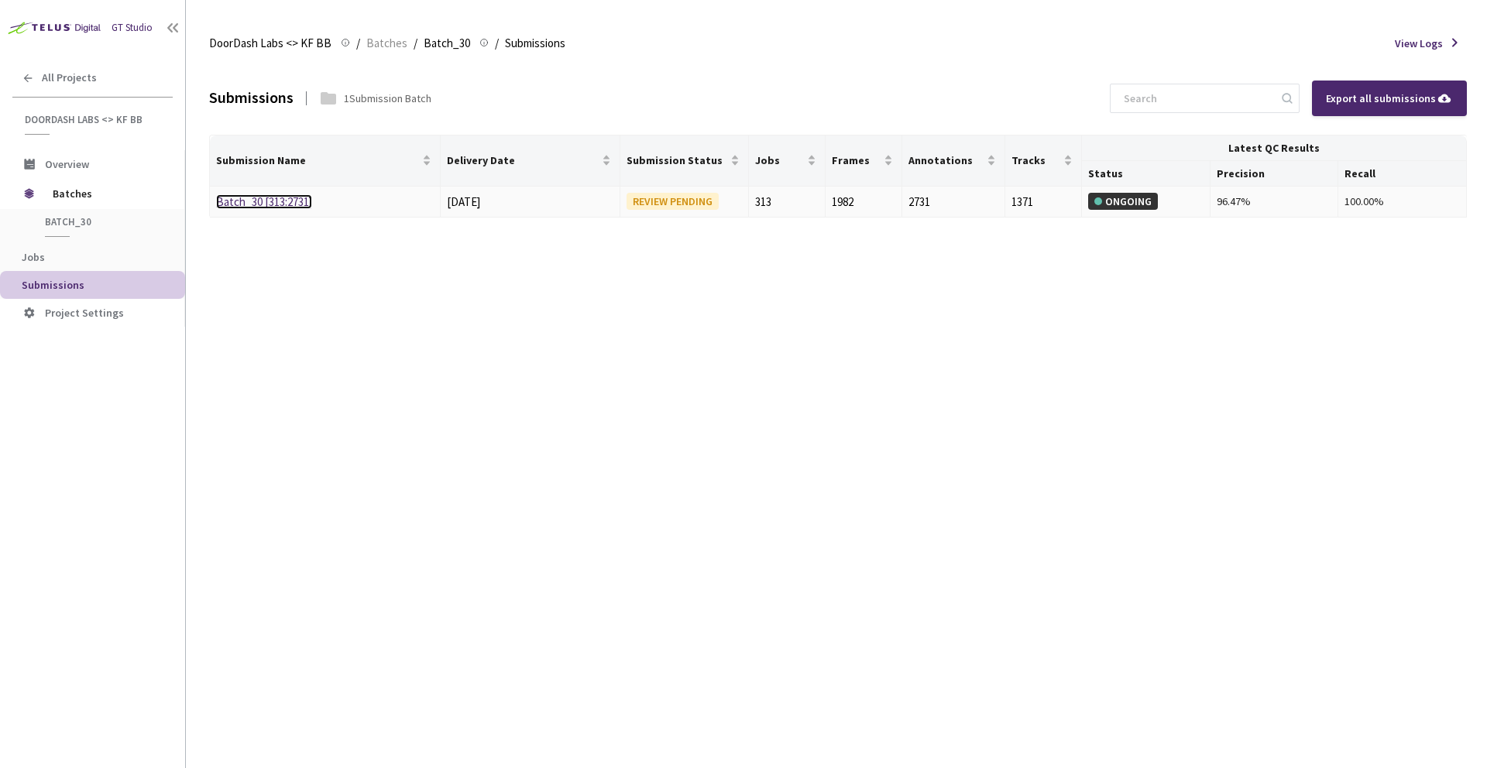
click at [245, 197] on link "Batch_30 [313:2731]" at bounding box center [264, 201] width 96 height 15
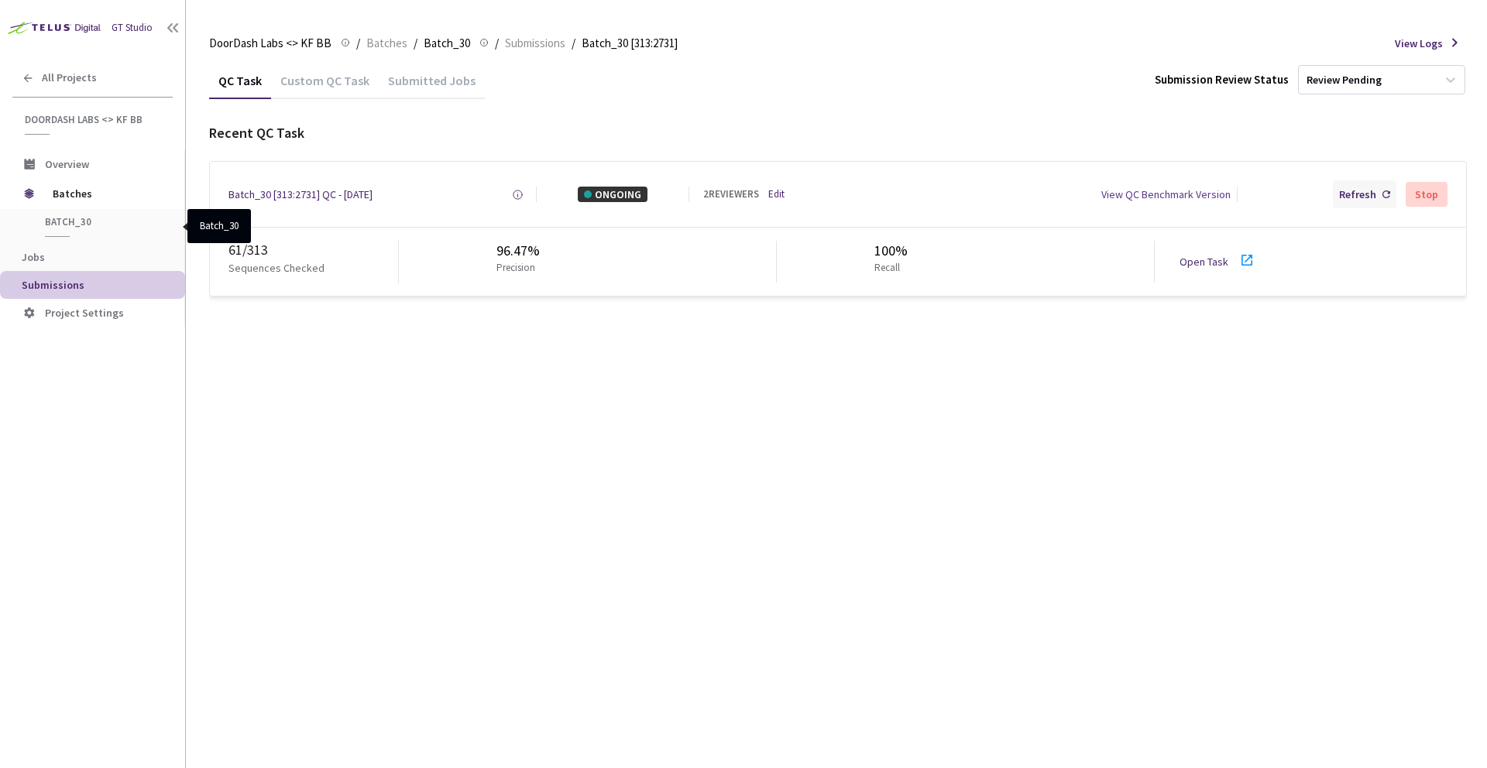
click at [1373, 190] on div "Refresh" at bounding box center [1357, 194] width 37 height 15
click at [1356, 194] on div "Refresh" at bounding box center [1357, 194] width 37 height 15
click at [1391, 198] on div "Refresh" at bounding box center [1363, 194] width 63 height 28
